Goal: Use online tool/utility: Utilize a website feature to perform a specific function

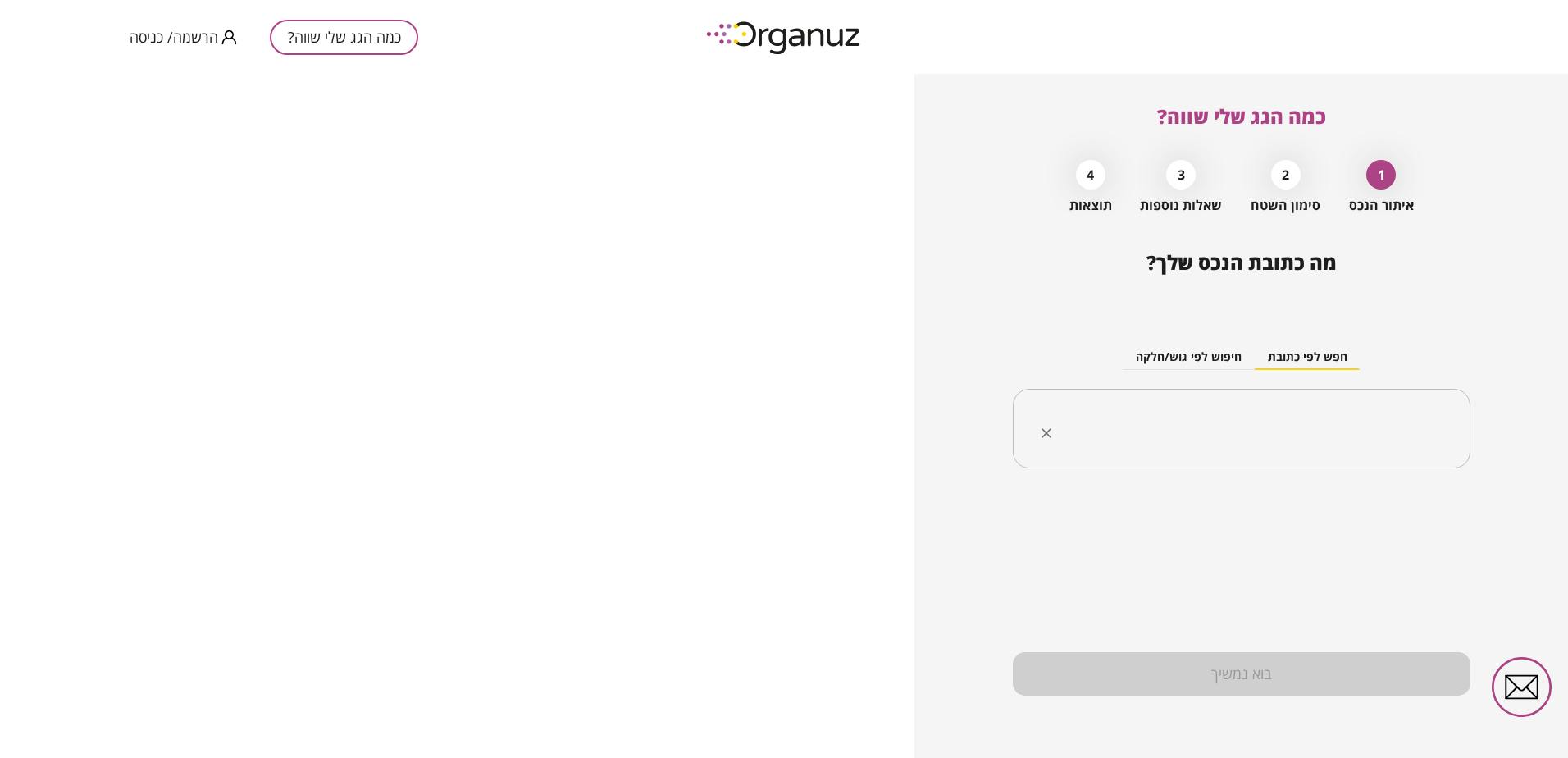
click at [1302, 406] on div "​" at bounding box center [1241, 428] width 458 height 80
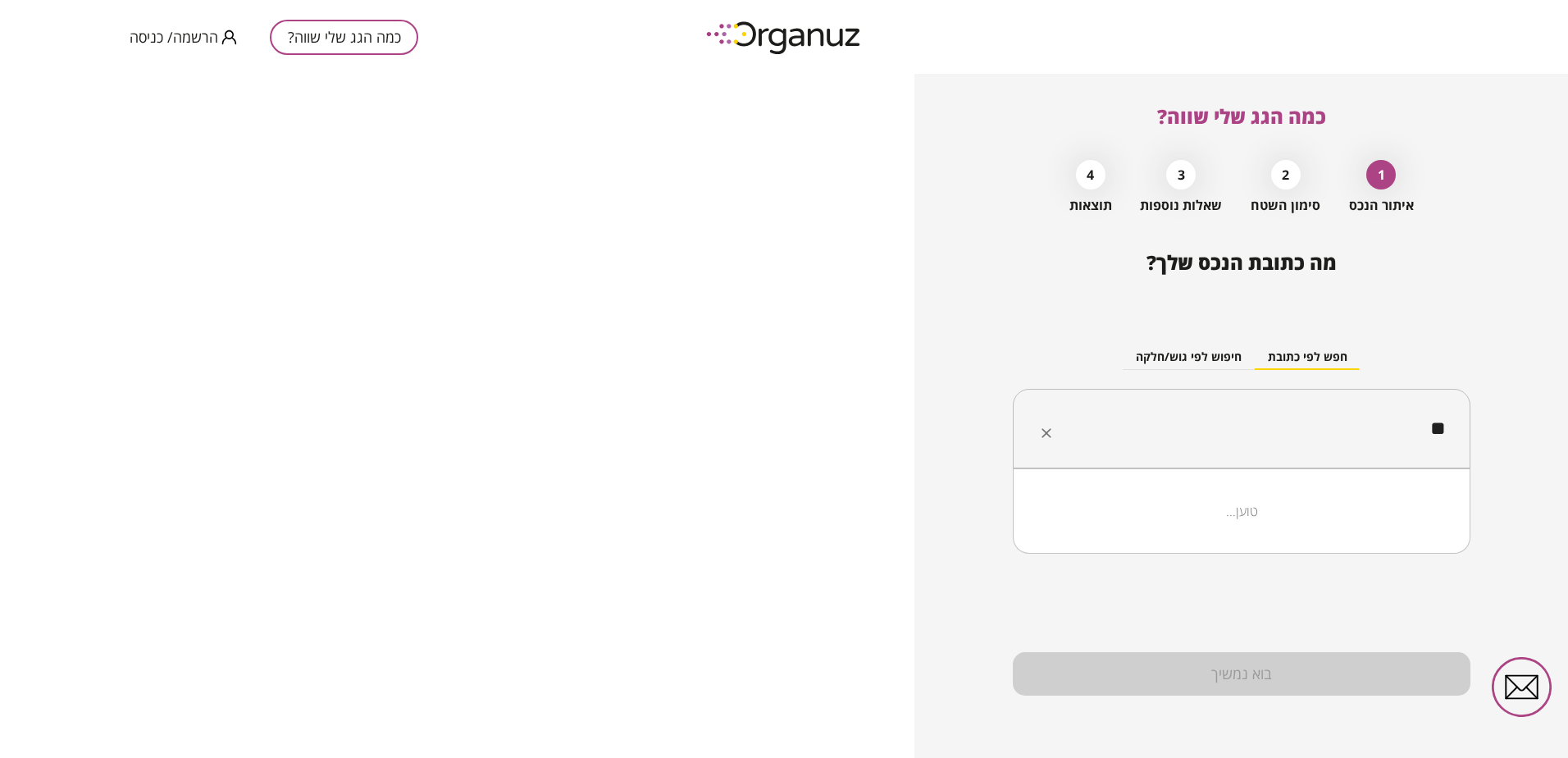
type input "*"
click at [1395, 515] on li "[PERSON_NAME] 12 חולון" at bounding box center [1241, 511] width 415 height 30
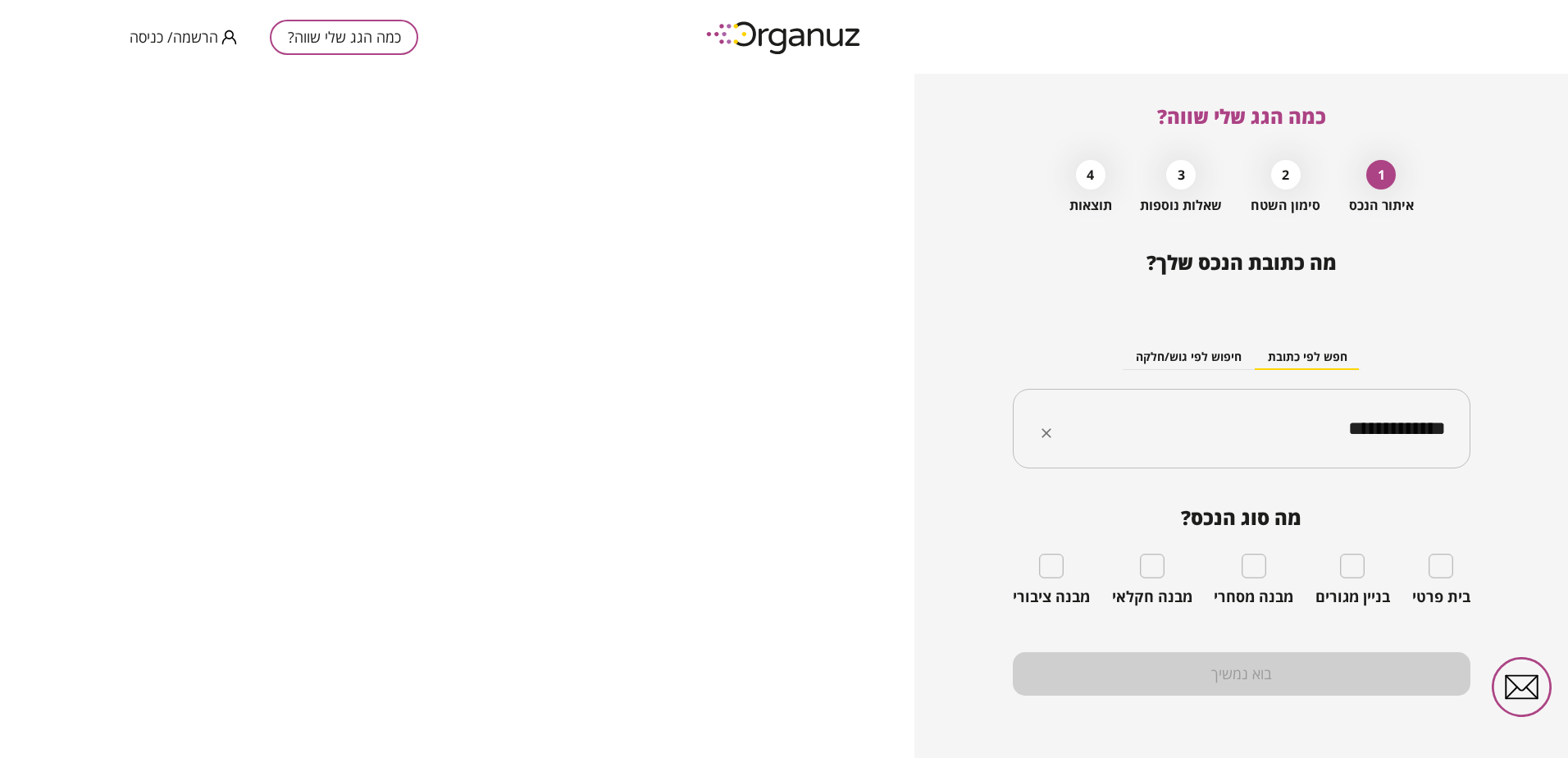
type input "**********"
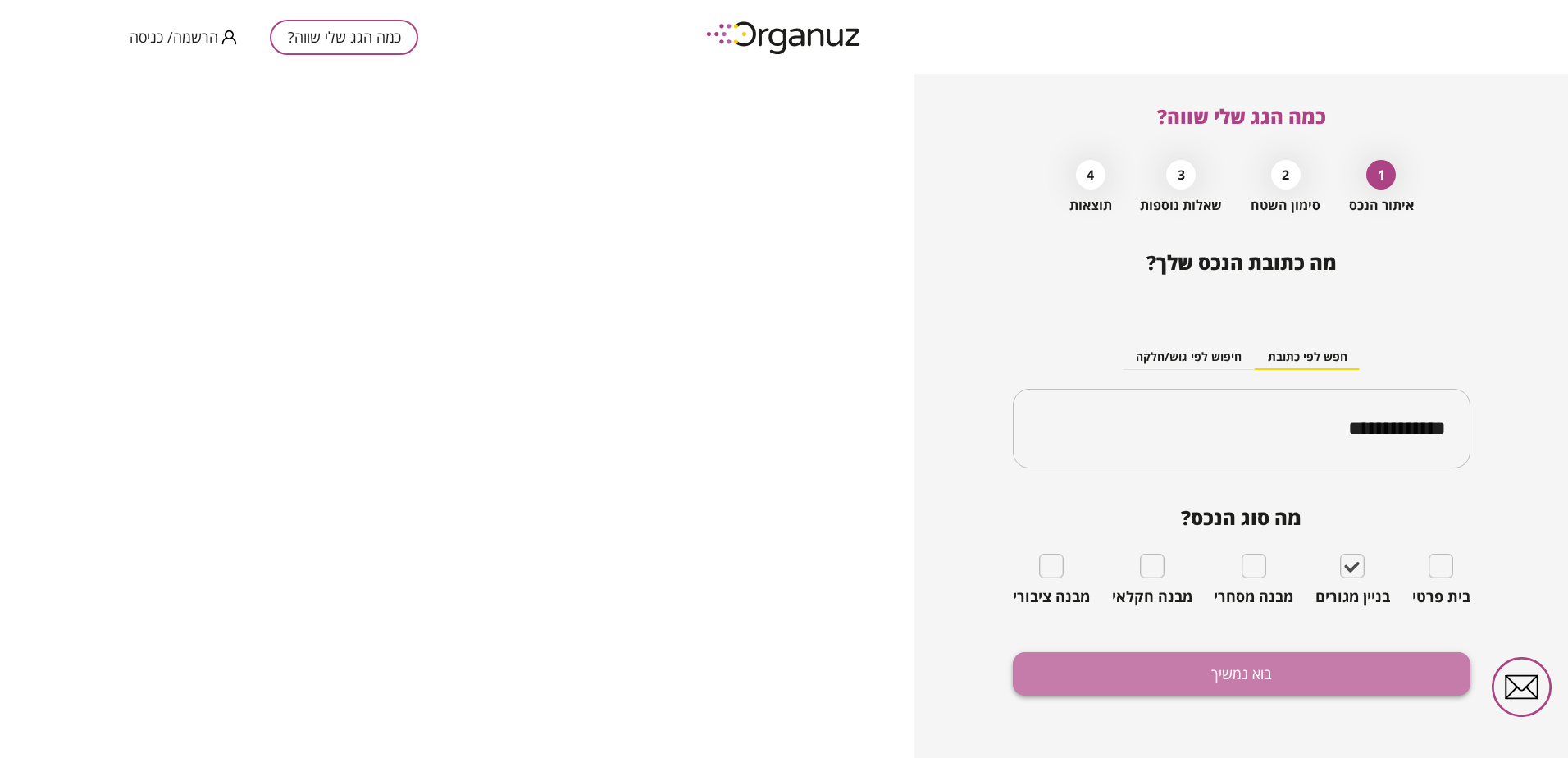
click at [1297, 671] on button "בוא נמשיך" at bounding box center [1241, 673] width 458 height 44
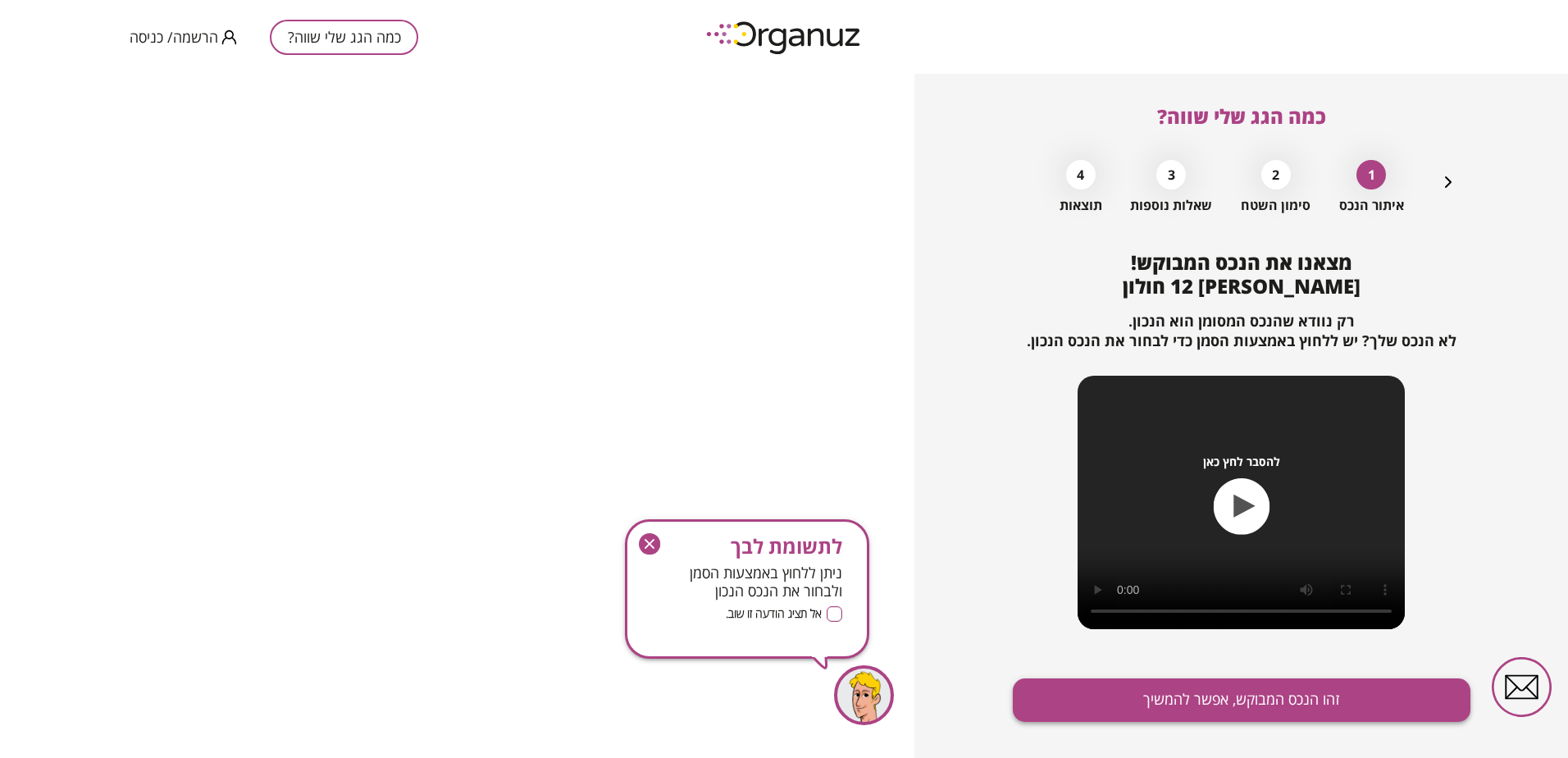
click at [1217, 696] on button "זהו הנכס המבוקש, אפשר להמשיך" at bounding box center [1241, 699] width 458 height 44
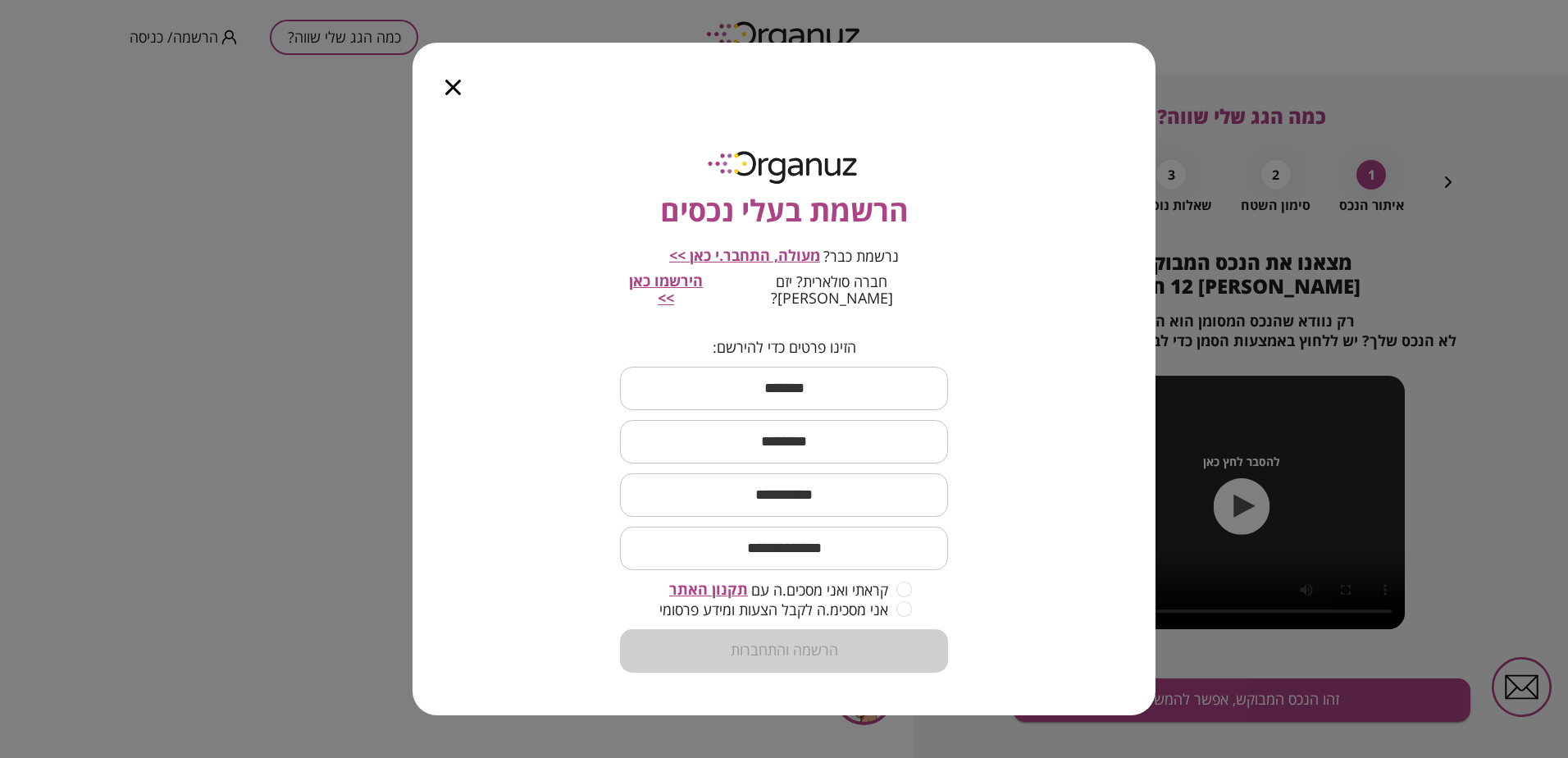
click at [454, 94] on icon "button" at bounding box center [453, 87] width 16 height 16
